Goal: Task Accomplishment & Management: Manage account settings

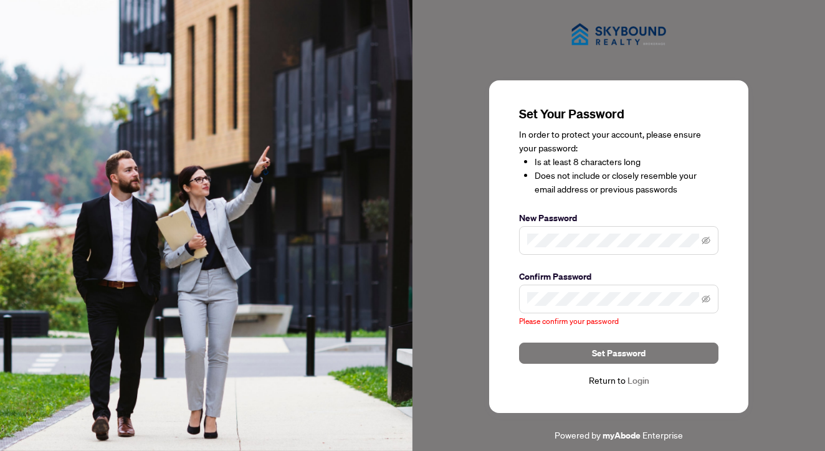
click at [633, 306] on span at bounding box center [618, 299] width 199 height 29
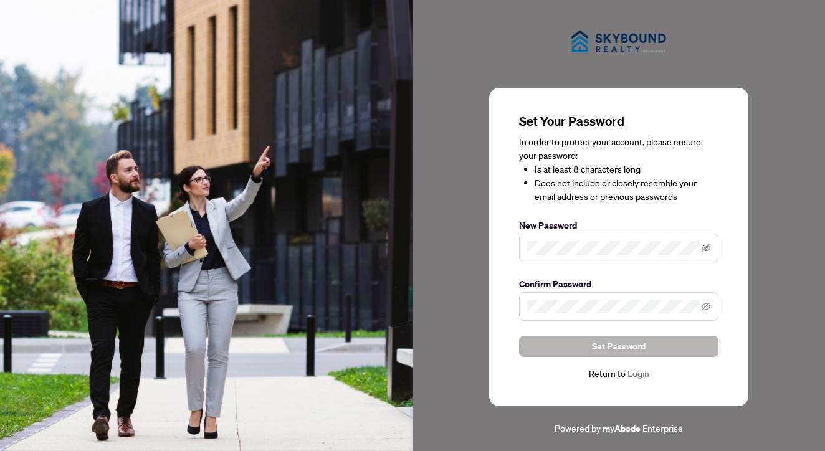
click at [620, 348] on span "Set Password" at bounding box center [619, 347] width 54 height 20
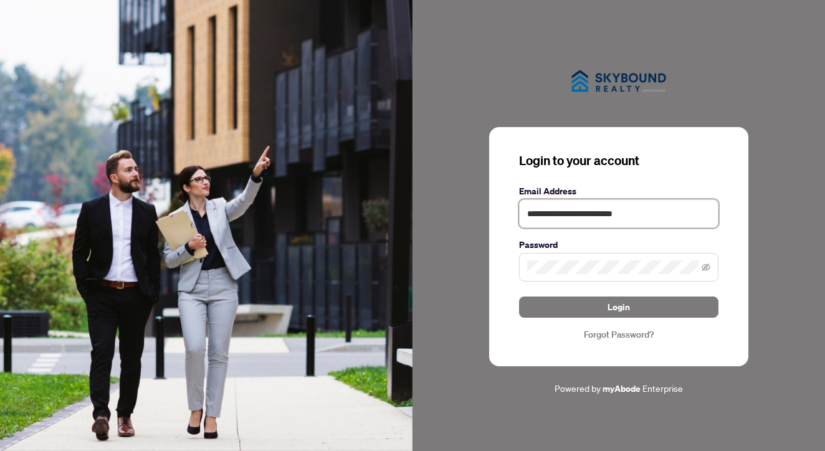
type input "**********"
click at [706, 266] on icon "eye-invisible" at bounding box center [706, 267] width 9 height 9
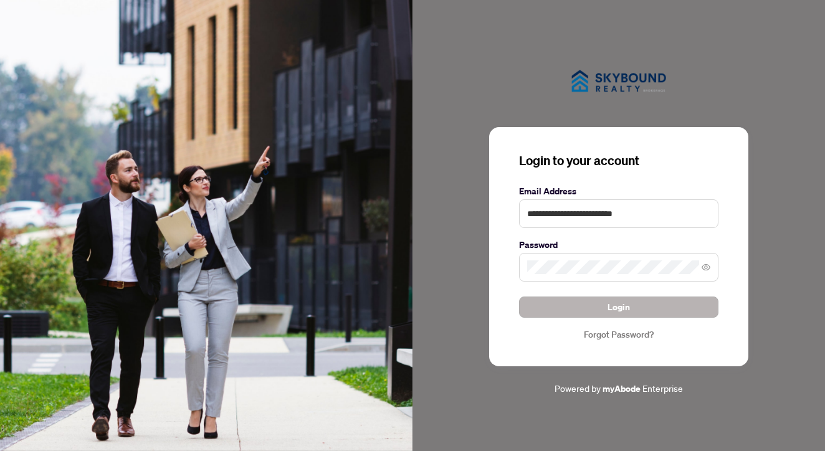
click at [631, 316] on button "Login" at bounding box center [618, 307] width 199 height 21
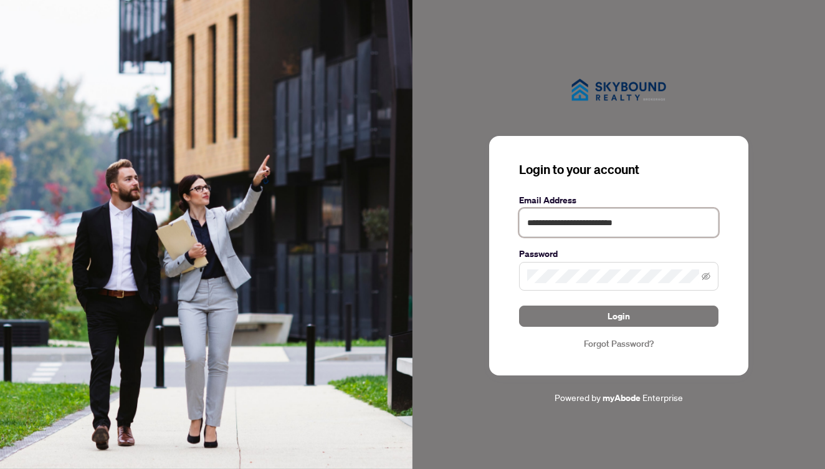
type input "**********"
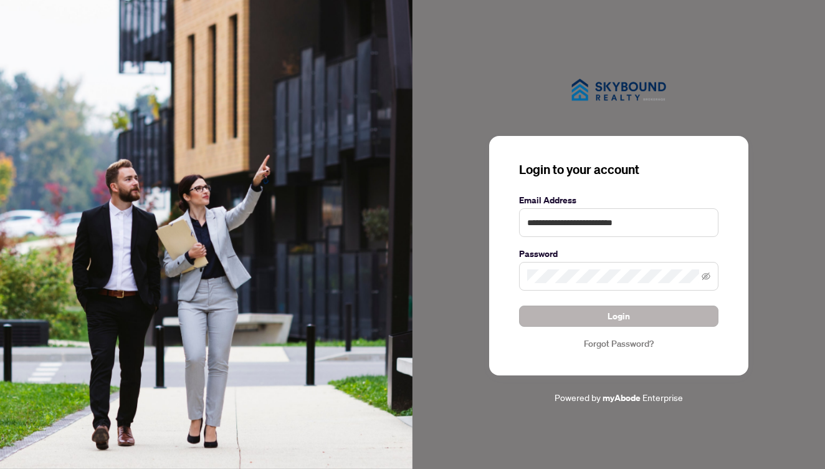
click at [625, 314] on span "Login" at bounding box center [619, 316] width 22 height 20
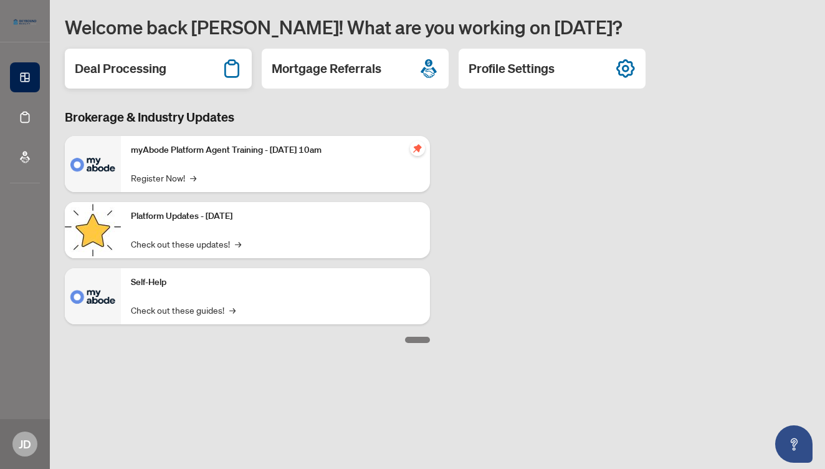
click at [158, 70] on h2 "Deal Processing" at bounding box center [121, 68] width 92 height 17
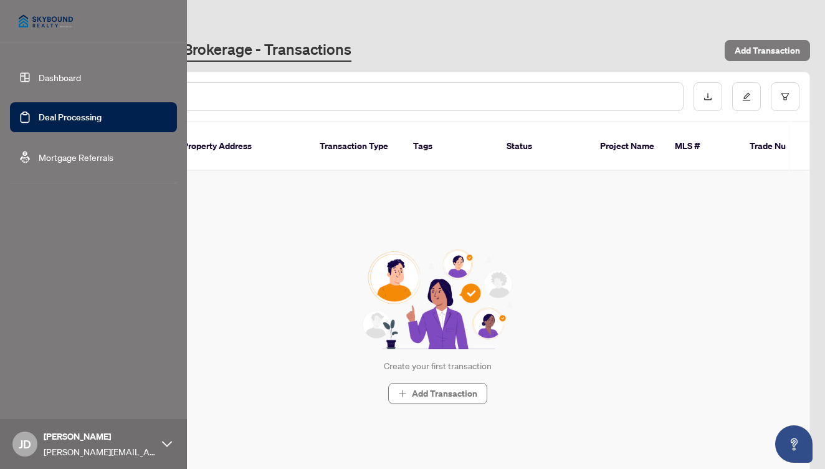
click at [19, 16] on img at bounding box center [46, 21] width 72 height 30
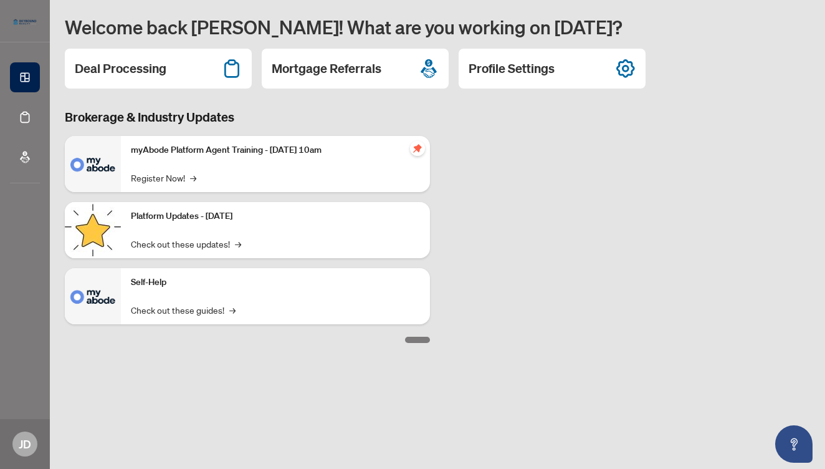
click at [597, 223] on div "Brokerage & Industry Updates myAbode Platform Agent Training - October 1, 2025 …" at bounding box center [437, 225] width 760 height 234
click at [263, 149] on p "myAbode Platform Agent Training - October 1, 2025 @ 10am" at bounding box center [275, 150] width 289 height 14
click at [388, 63] on div "Mortgage Referrals" at bounding box center [355, 69] width 187 height 40
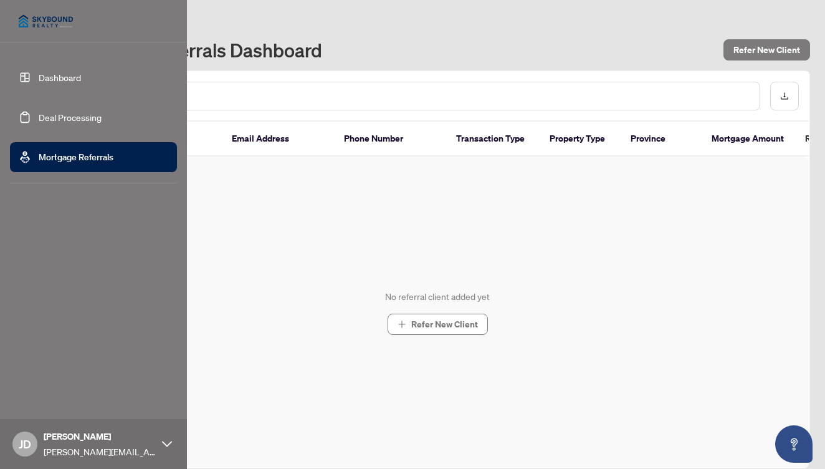
click at [60, 77] on link "Dashboard" at bounding box center [60, 77] width 42 height 11
